Goal: Transaction & Acquisition: Purchase product/service

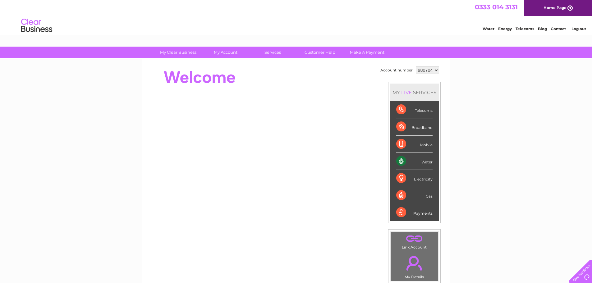
click at [424, 157] on div "Water" at bounding box center [414, 161] width 36 height 17
click at [422, 159] on div "Water" at bounding box center [414, 161] width 36 height 17
click at [425, 162] on div "Water" at bounding box center [414, 161] width 36 height 17
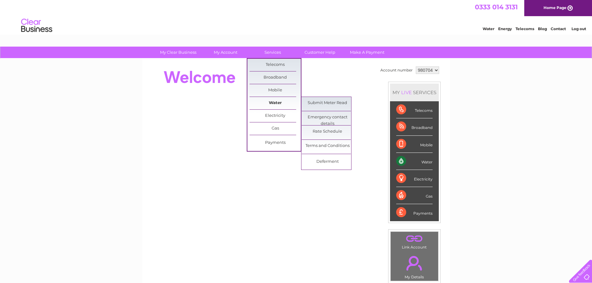
click at [272, 102] on link "Water" at bounding box center [275, 103] width 51 height 12
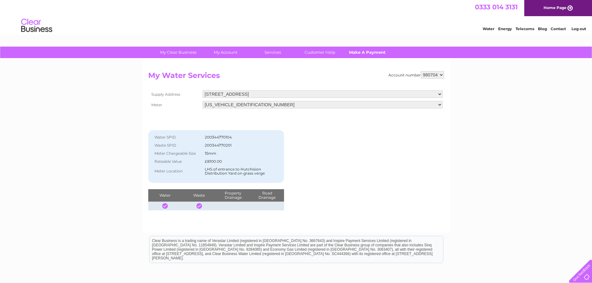
click at [362, 47] on link "Make A Payment" at bounding box center [367, 52] width 51 height 11
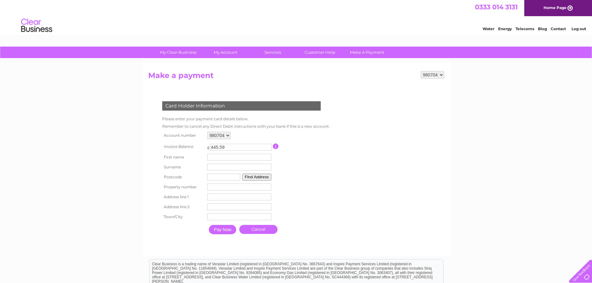
click at [216, 158] on input "text" at bounding box center [239, 157] width 64 height 7
type input "John-Michael"
type input "hutchison"
type input "TD151UG"
type input "7"
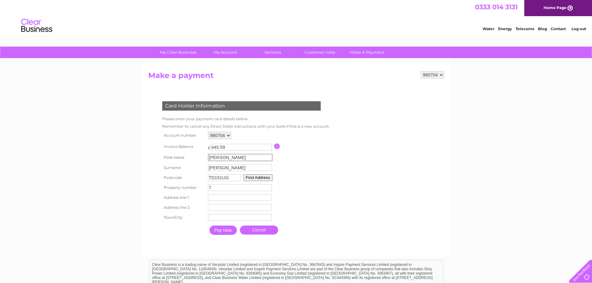
click at [256, 181] on button "Find Address" at bounding box center [257, 177] width 29 height 7
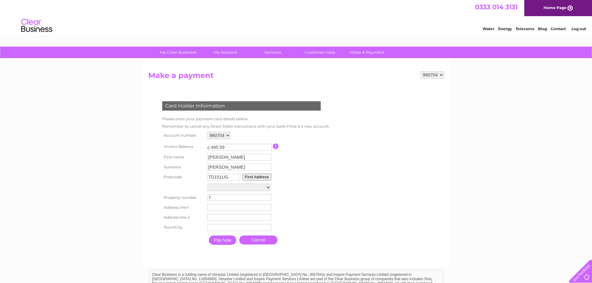
drag, startPoint x: 233, startPoint y: 148, endPoint x: 203, endPoint y: 144, distance: 30.7
click at [203, 144] on tr "Invoice Balance £ 445.59 This payment facility permits payment of the full outs…" at bounding box center [245, 146] width 168 height 11
type input "250.00"
click at [264, 181] on button "Find Address" at bounding box center [256, 177] width 29 height 7
click at [246, 191] on select "Equestrian Training Course Pee Foulden Bieldside, Foulden Home Farm, Foulden Nu…" at bounding box center [239, 187] width 64 height 7
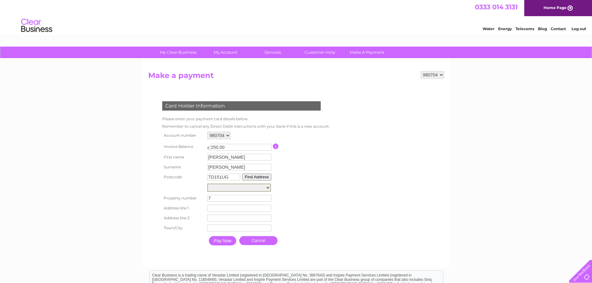
select select ",,,Berwick-Upon-Tweed"
click at [207, 192] on select "Equestrian Training Course Pee Foulden Bieldside, Foulden Home Farm, Foulden Nu…" at bounding box center [239, 188] width 64 height 8
type input "Berwick-Upon-Tweed"
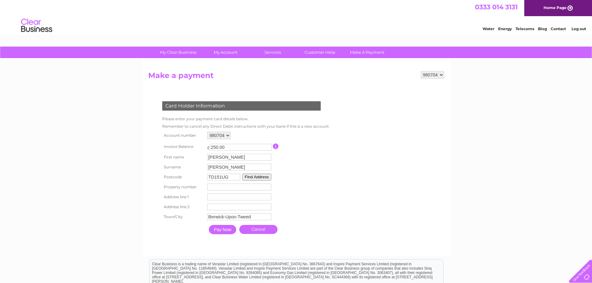
click at [230, 234] on input "Pay Now" at bounding box center [222, 229] width 27 height 9
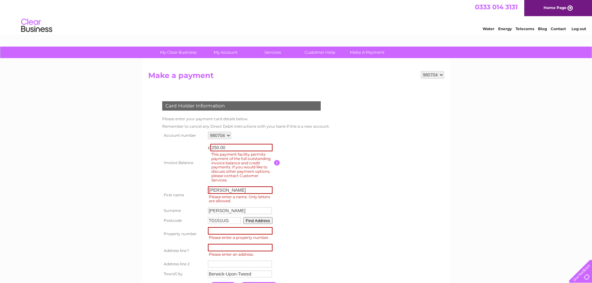
drag, startPoint x: 237, startPoint y: 144, endPoint x: 196, endPoint y: 144, distance: 41.3
click at [196, 144] on tr "Invoice Balance £ 250.00 This payment facility permits payment of the full outs…" at bounding box center [245, 163] width 169 height 44
click at [335, 171] on div "Card Holder Information Please enter your payment card details below. Remember …" at bounding box center [242, 194] width 189 height 199
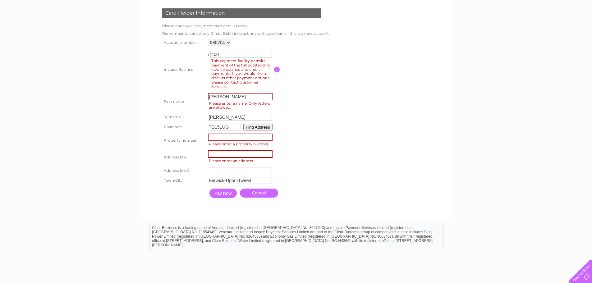
scroll to position [93, 0]
click at [231, 198] on input "Pay Now" at bounding box center [222, 192] width 27 height 9
click at [239, 53] on input "400" at bounding box center [241, 54] width 62 height 7
type input "450"
click at [224, 198] on input "Pay Now" at bounding box center [222, 193] width 27 height 9
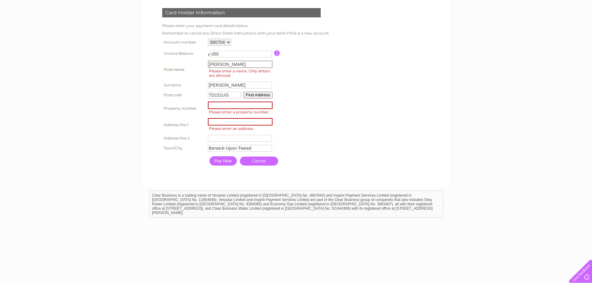
click at [241, 64] on input "John-Michael" at bounding box center [240, 64] width 65 height 7
drag, startPoint x: 244, startPoint y: 66, endPoint x: 219, endPoint y: 65, distance: 24.6
click at [219, 65] on input "John-Michael" at bounding box center [240, 64] width 65 height 7
type input "John"
click at [199, 100] on th "Postcode" at bounding box center [184, 95] width 46 height 10
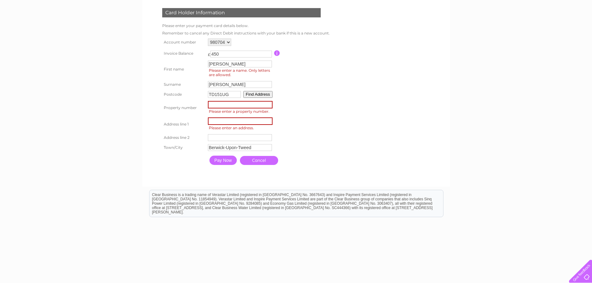
click at [272, 98] on button "Find Address" at bounding box center [257, 94] width 29 height 7
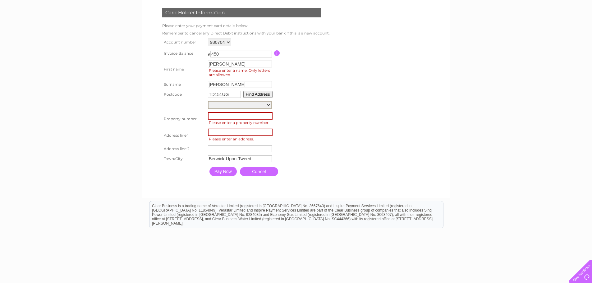
click at [250, 109] on select "Equestrian Training Course Pee Foulden Bieldside, Foulden Home Farm, Foulden Nu…" at bounding box center [240, 105] width 64 height 8
select select ",,,Berwick-Upon-Tweed"
click at [208, 109] on select "Equestrian Training Course Pee Foulden Bieldside, Foulden Home Farm, Foulden Nu…" at bounding box center [240, 105] width 64 height 8
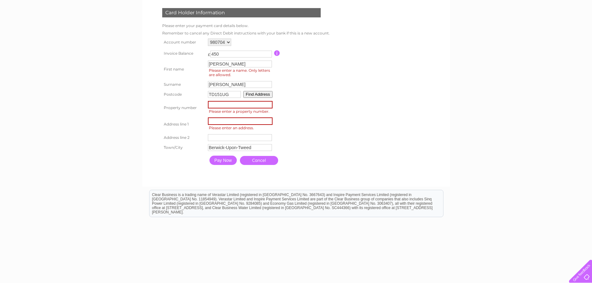
click at [219, 108] on input "number" at bounding box center [240, 104] width 65 height 7
type input "7"
drag, startPoint x: 236, startPoint y: 136, endPoint x: 238, endPoint y: 133, distance: 4.4
click at [235, 133] on td "Address Line One Please enter an address." at bounding box center [240, 124] width 68 height 17
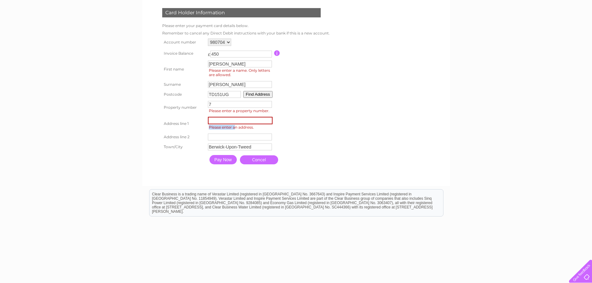
click at [235, 124] on input "text" at bounding box center [240, 120] width 65 height 7
type input "Nunlands Holding"
click at [227, 164] on input "Pay Now" at bounding box center [222, 158] width 27 height 9
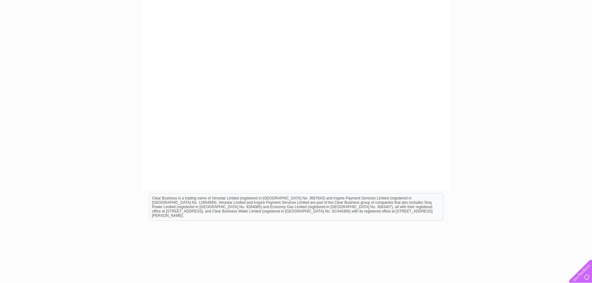
scroll to position [175, 0]
